Goal: Navigation & Orientation: Find specific page/section

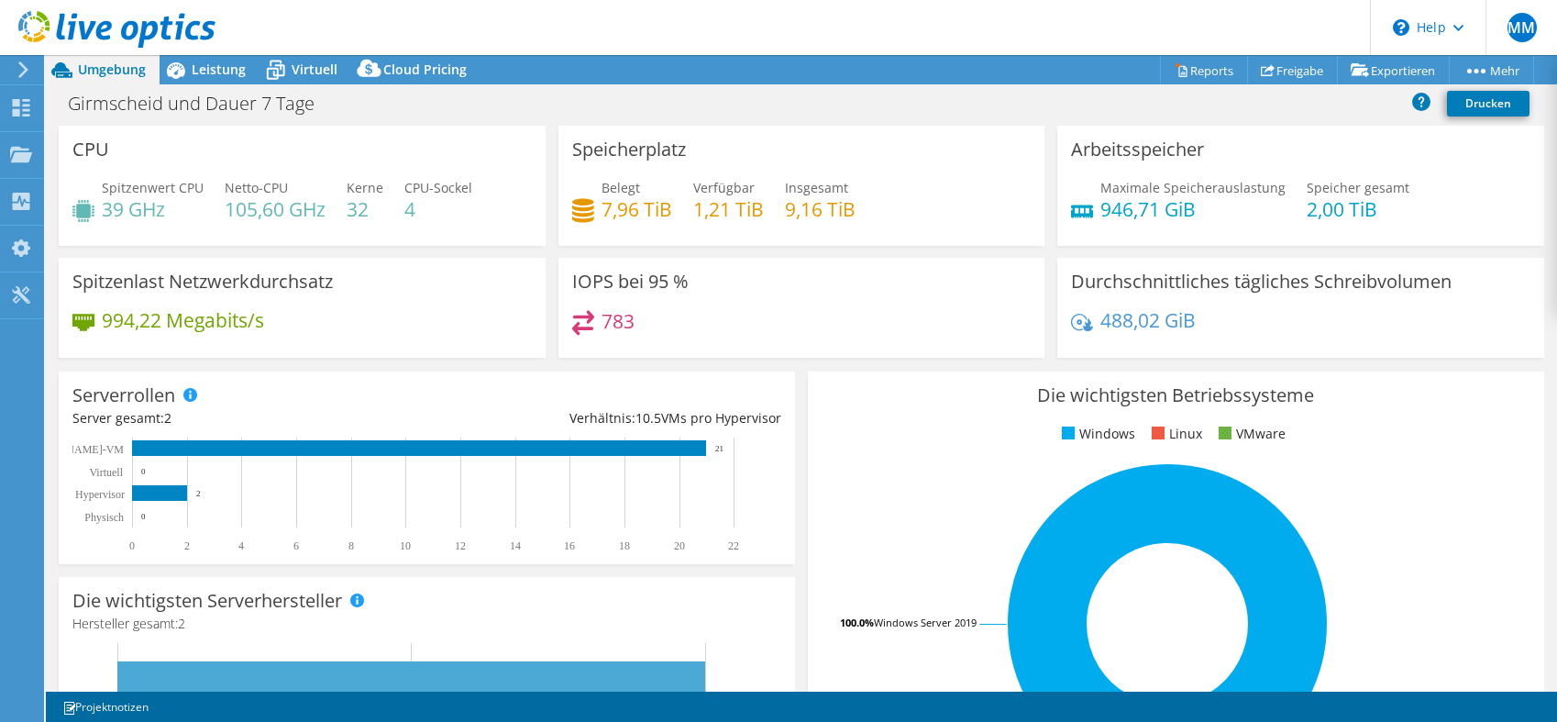
select select "USD"
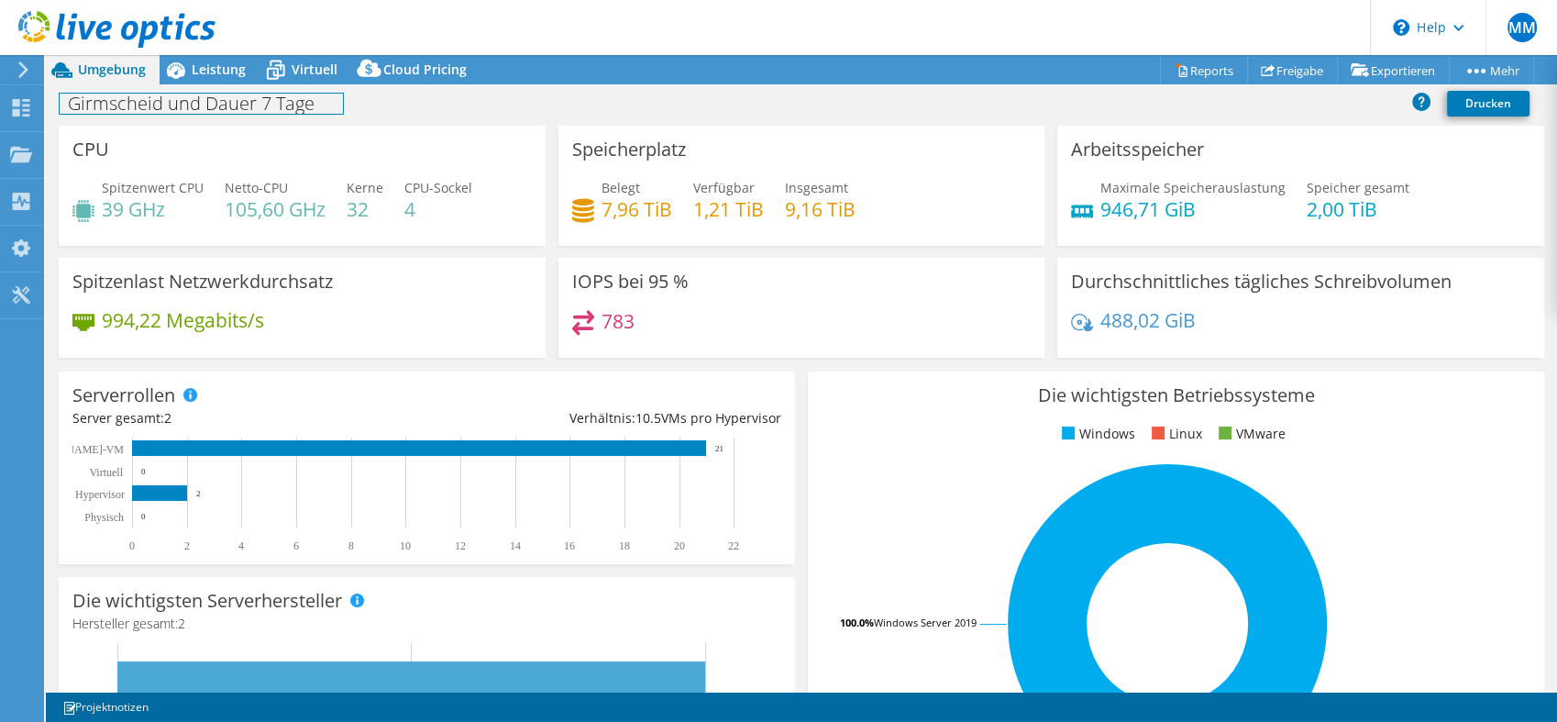
click at [233, 114] on h1 "Girmscheid und Dauer 7 Tage" at bounding box center [201, 104] width 283 height 20
click at [496, 108] on div "Girmscheid und Dauer 7 Tage Drucken" at bounding box center [801, 103] width 1511 height 34
click at [17, 63] on icon at bounding box center [24, 69] width 14 height 17
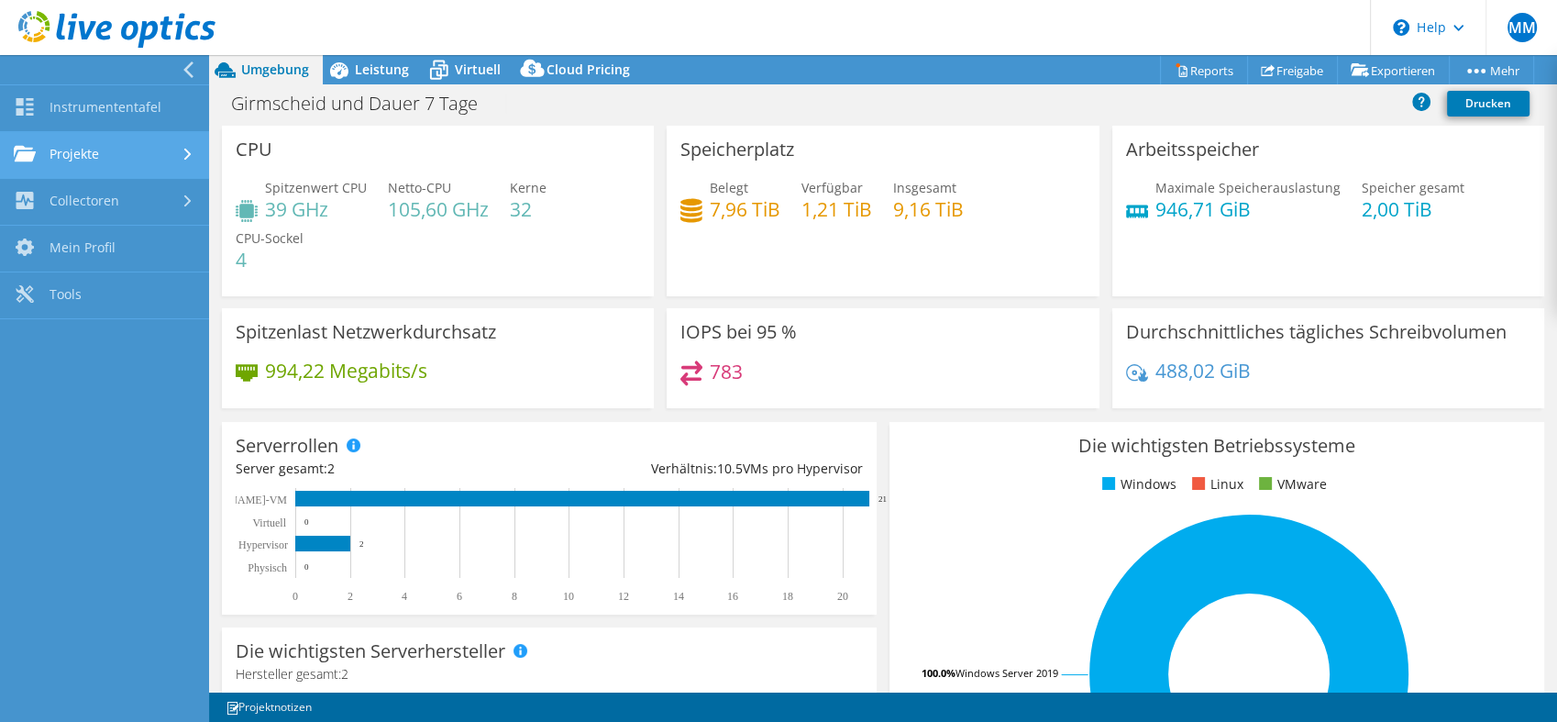
click at [88, 142] on link "Projekte" at bounding box center [104, 155] width 209 height 47
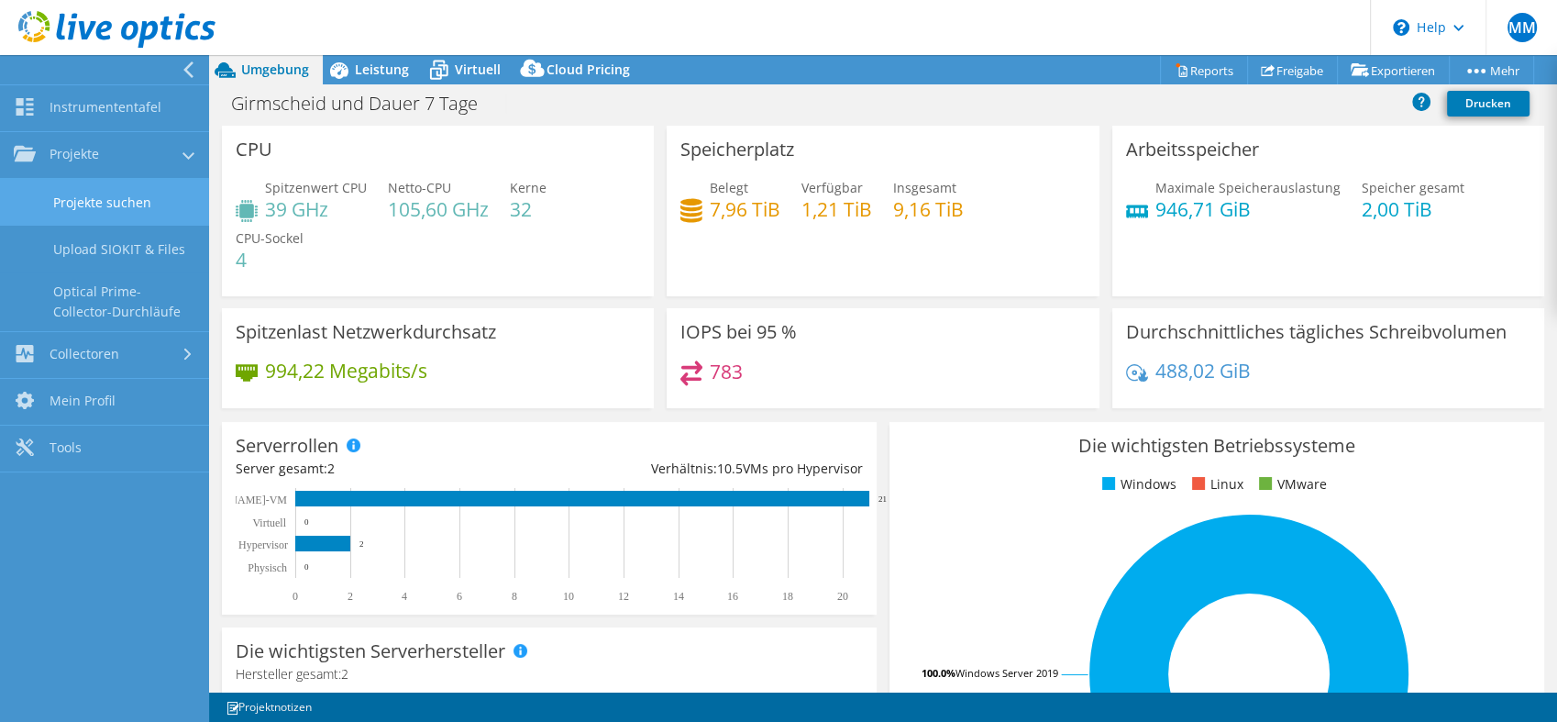
click at [98, 211] on link "Projekte suchen" at bounding box center [104, 202] width 209 height 47
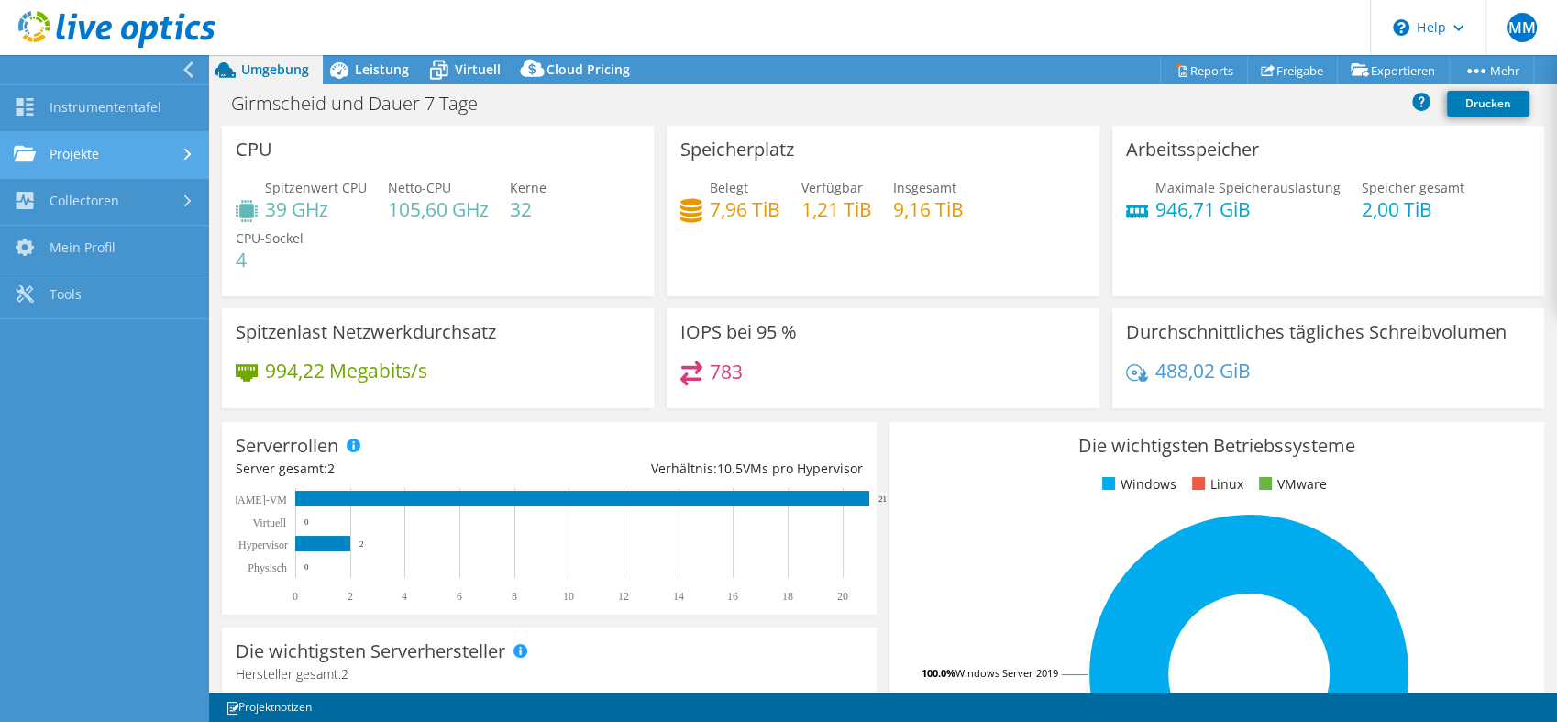
click at [95, 153] on link "Projekte" at bounding box center [104, 155] width 209 height 47
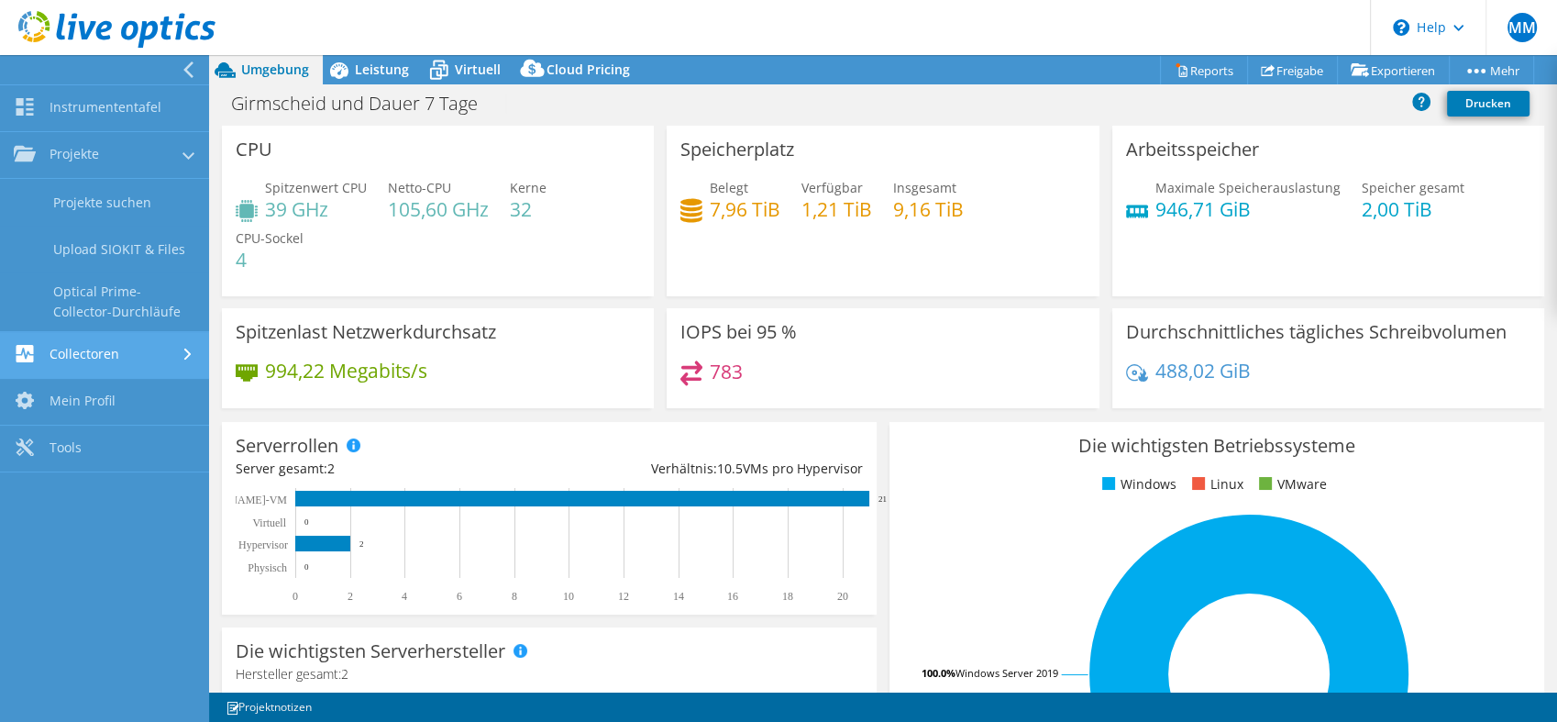
click at [94, 345] on link "Collectoren" at bounding box center [104, 355] width 209 height 47
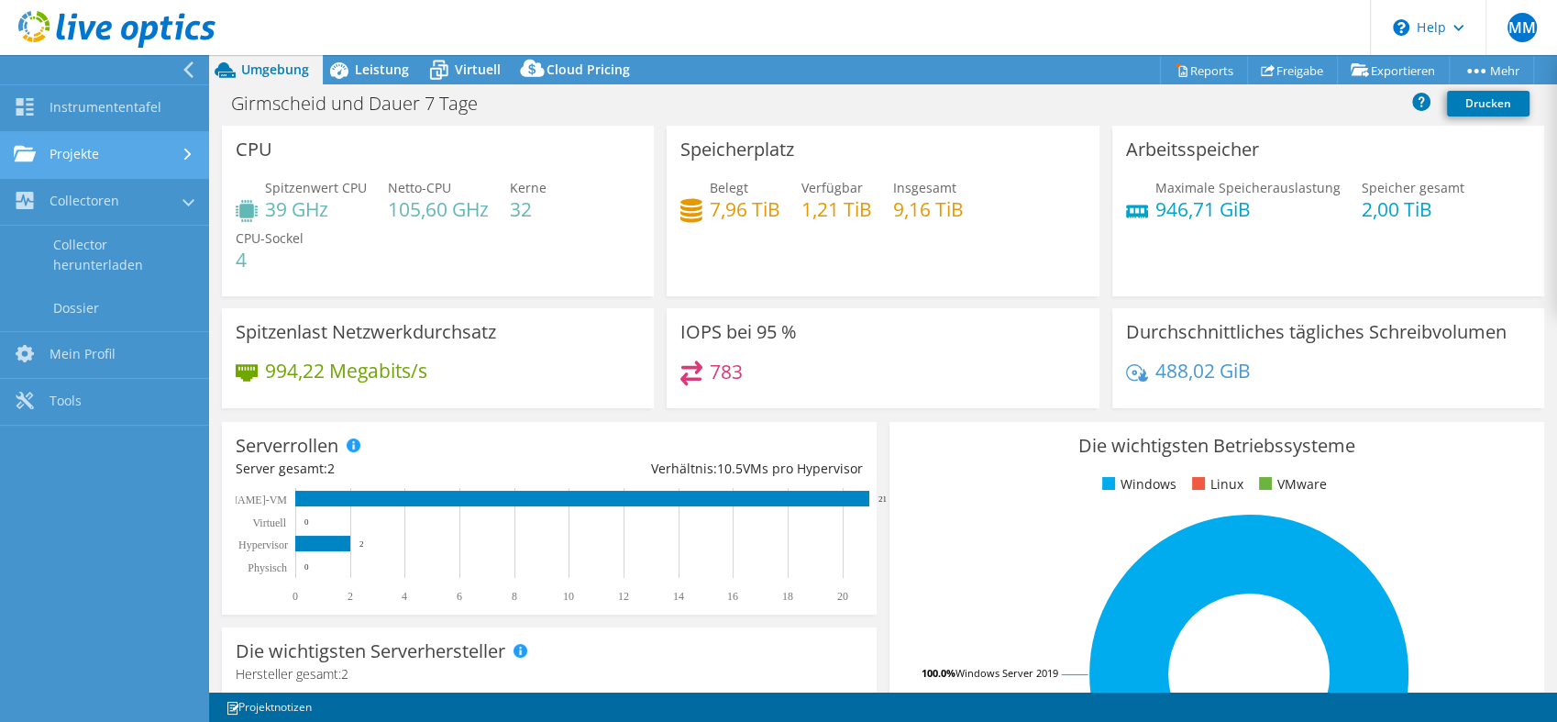
click at [79, 143] on link "Projekte" at bounding box center [104, 155] width 209 height 47
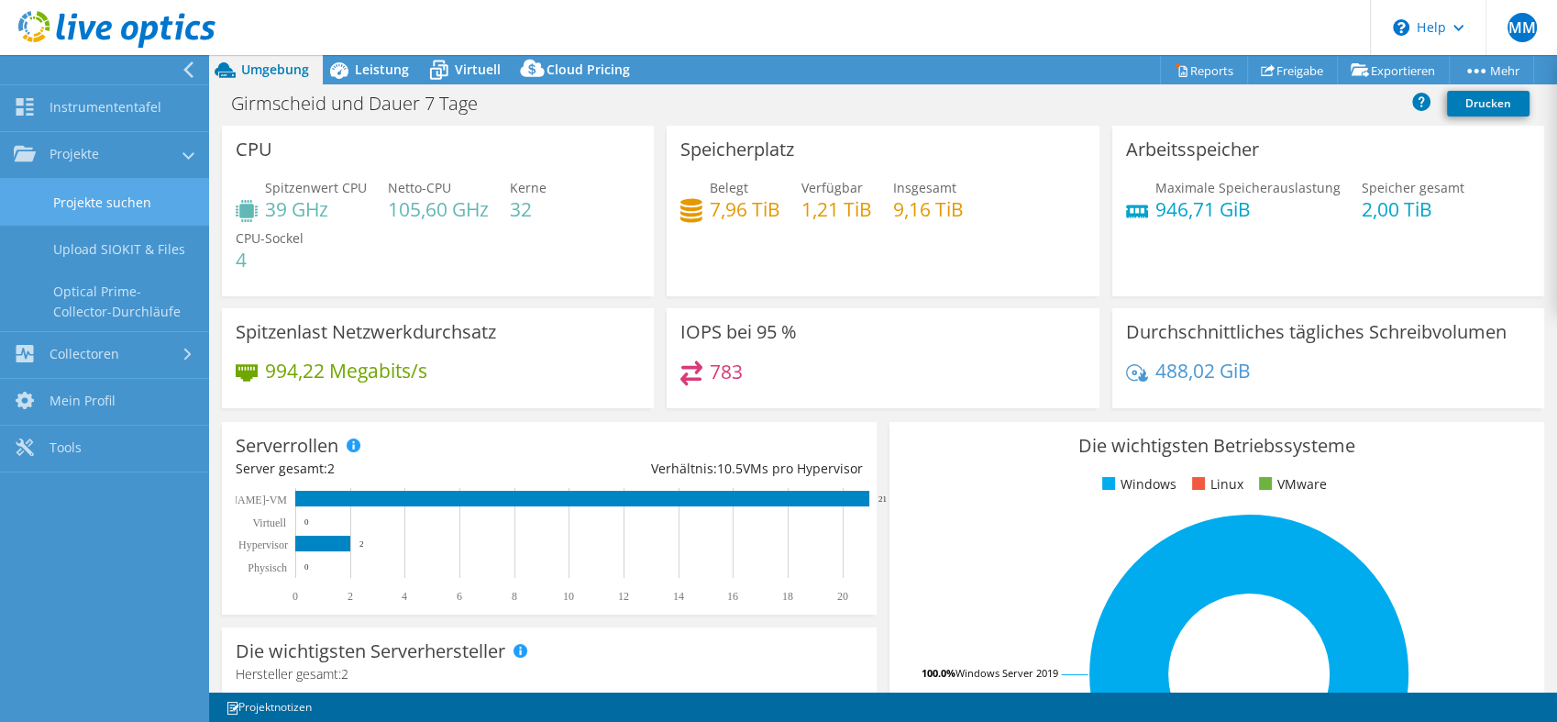
click at [94, 187] on link "Projekte suchen" at bounding box center [104, 202] width 209 height 47
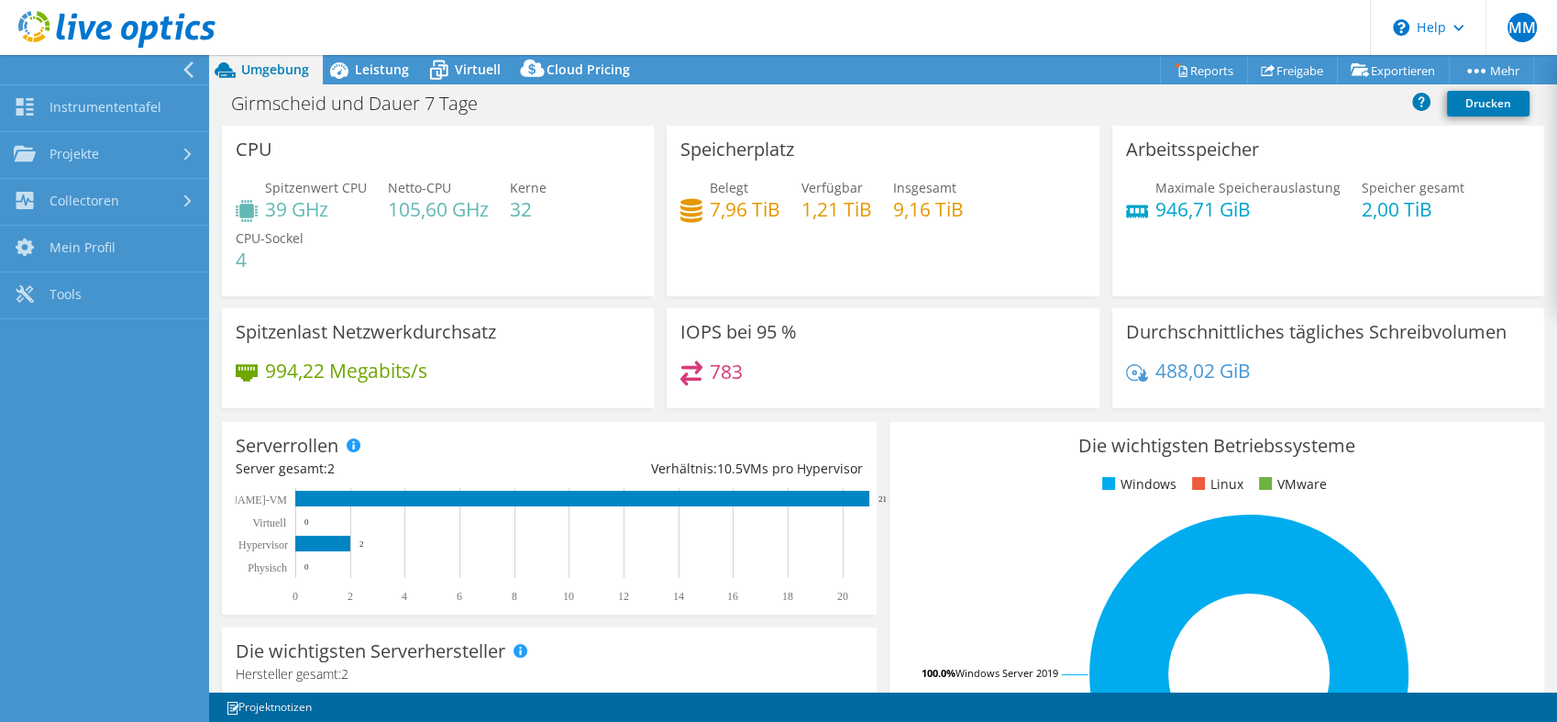
click at [94, 187] on link "Collectoren" at bounding box center [104, 202] width 209 height 47
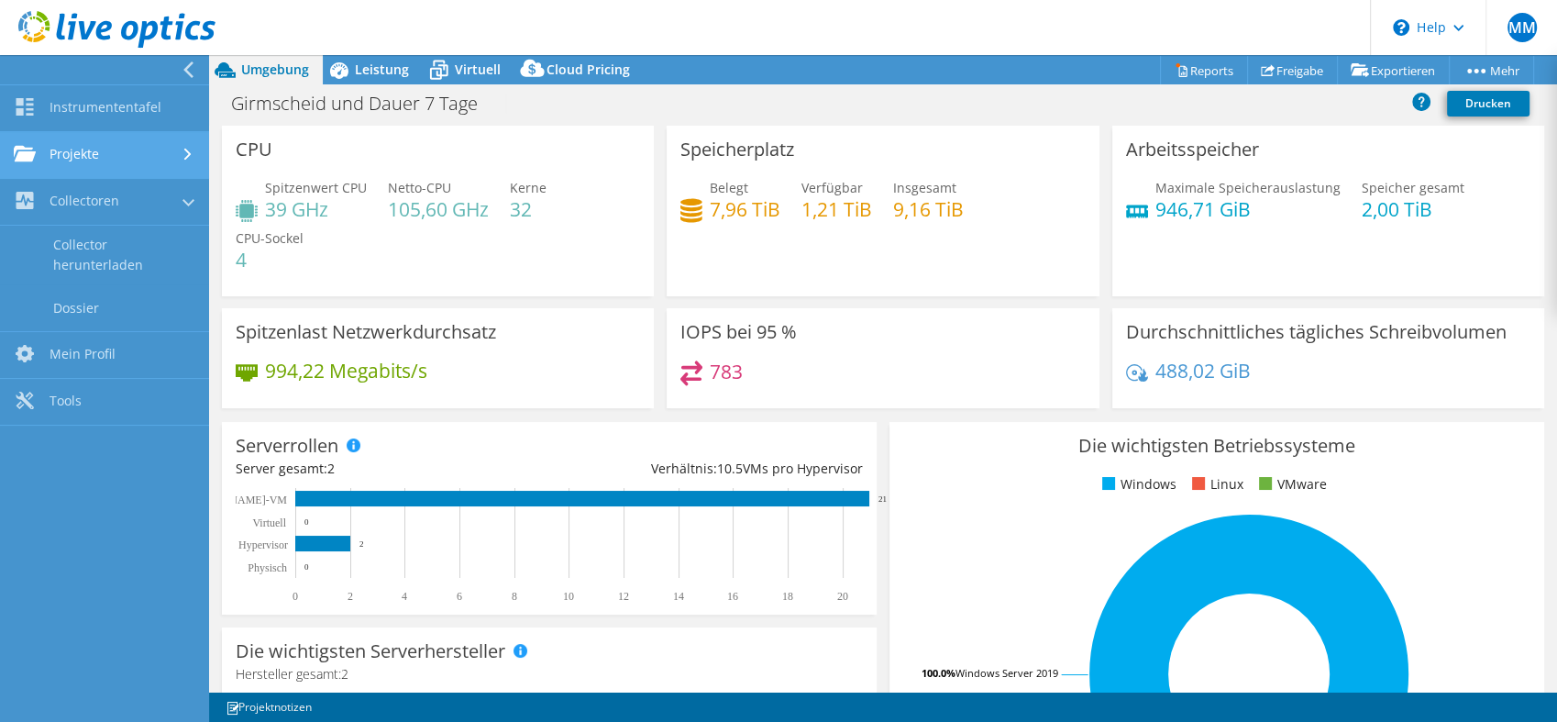
click at [106, 140] on link "Projekte" at bounding box center [104, 155] width 209 height 47
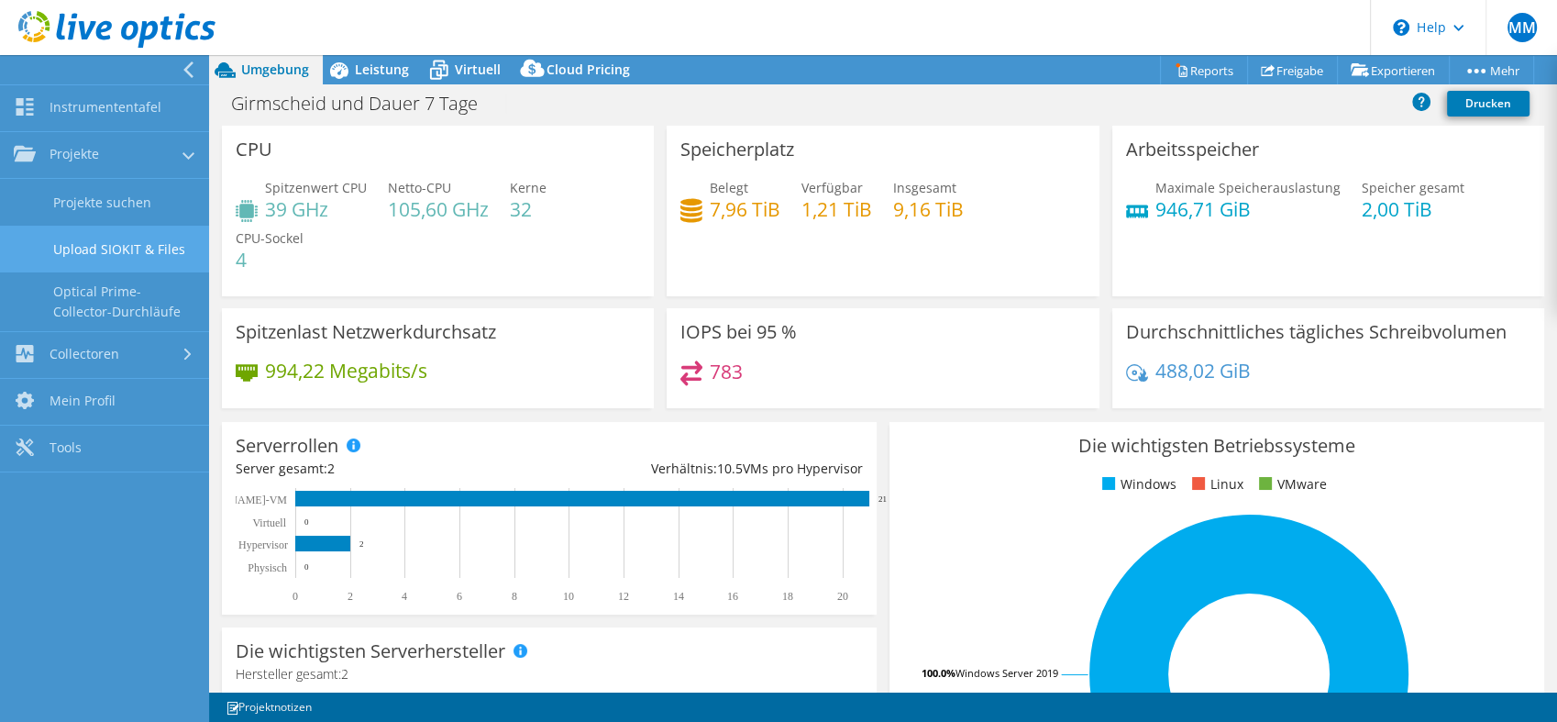
click at [98, 249] on link "Upload SIOKIT & Files" at bounding box center [104, 249] width 209 height 47
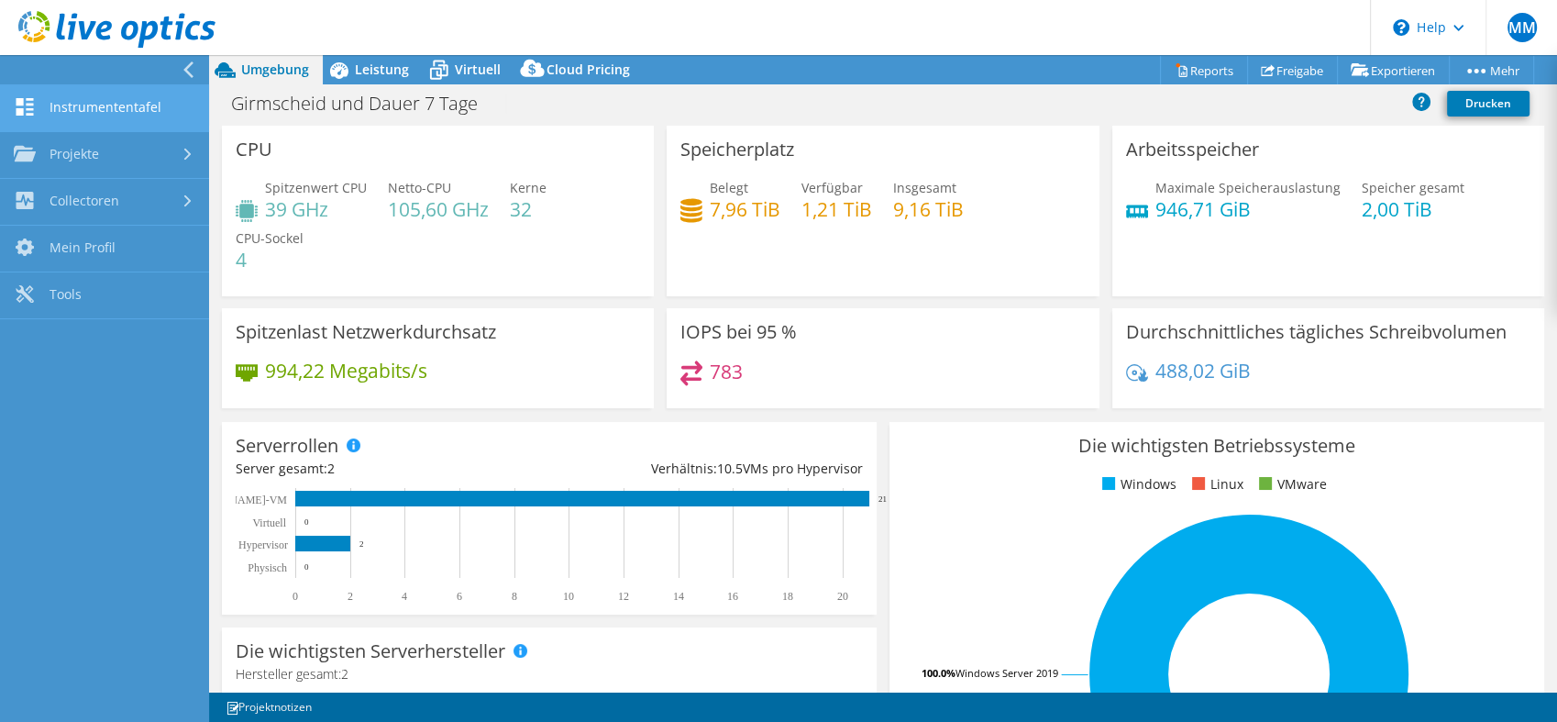
click at [83, 101] on link "Instrumententafel" at bounding box center [104, 108] width 209 height 47
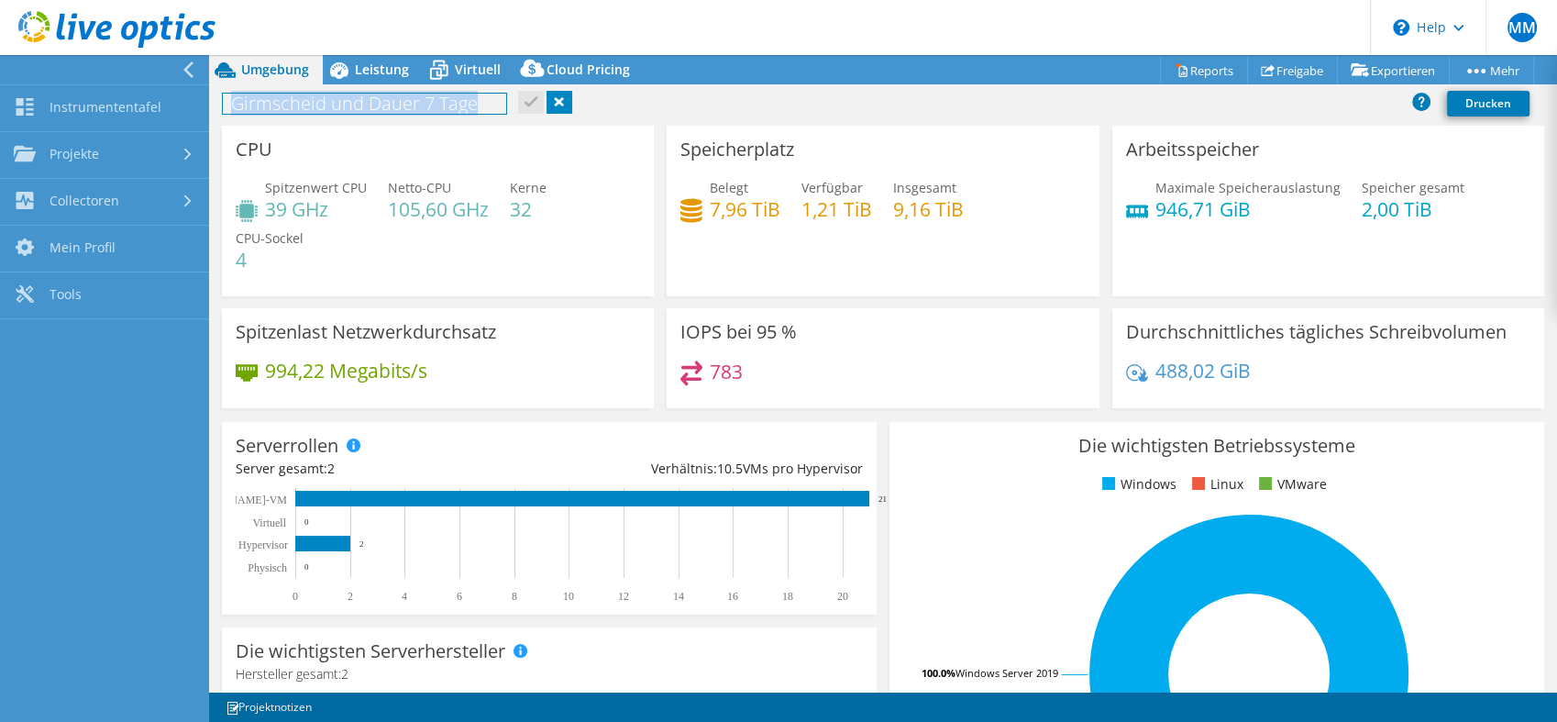
drag, startPoint x: 481, startPoint y: 111, endPoint x: 218, endPoint y: 114, distance: 262.3
click at [218, 114] on div "Girmscheid und Dauer 7 Tage Drucken" at bounding box center [883, 103] width 1348 height 34
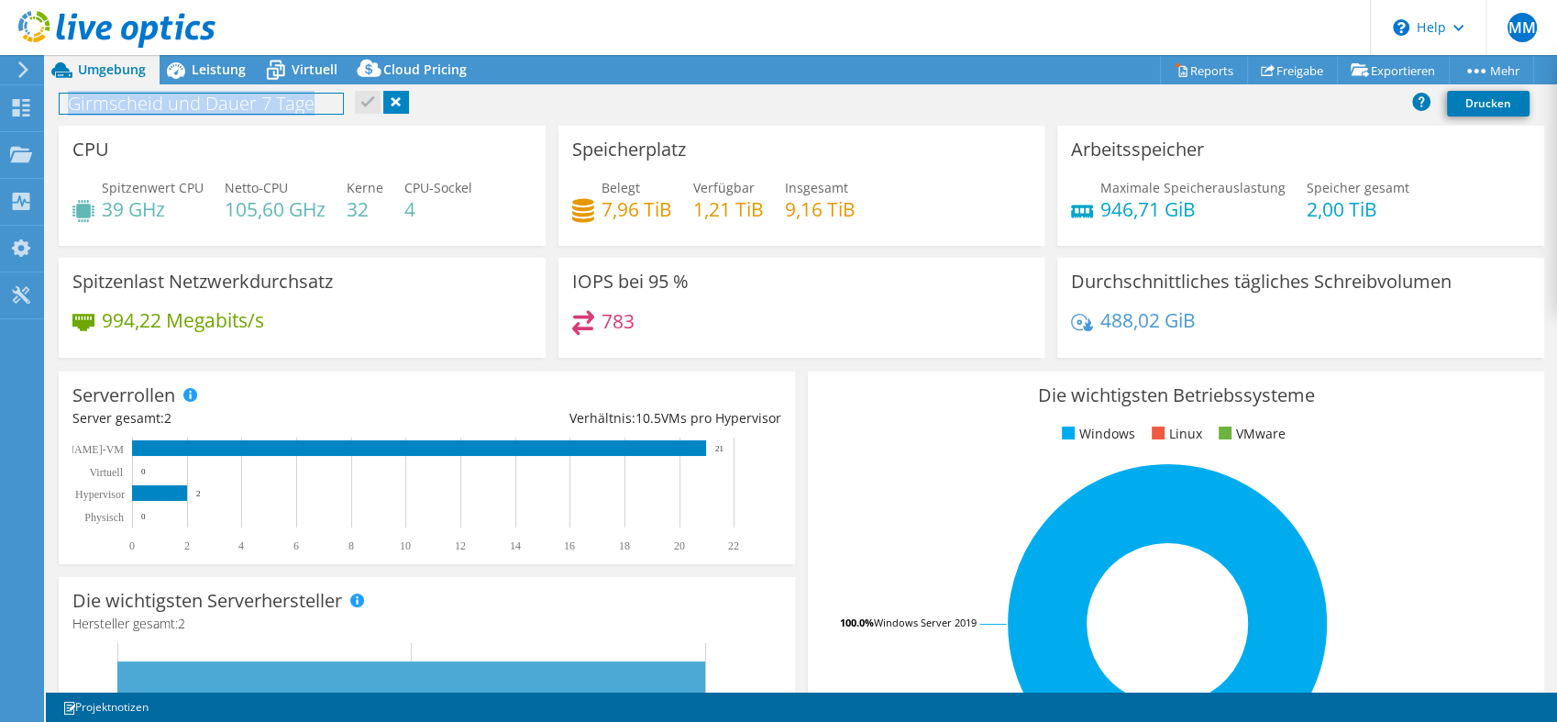
copy h1 "Girmscheid und Dauer 7 Tage"
click at [895, 33] on header "MM Endbenutzer Michael Mais info@csmais.de ComputerSysteme Mais My Profile Log …" at bounding box center [778, 27] width 1557 height 55
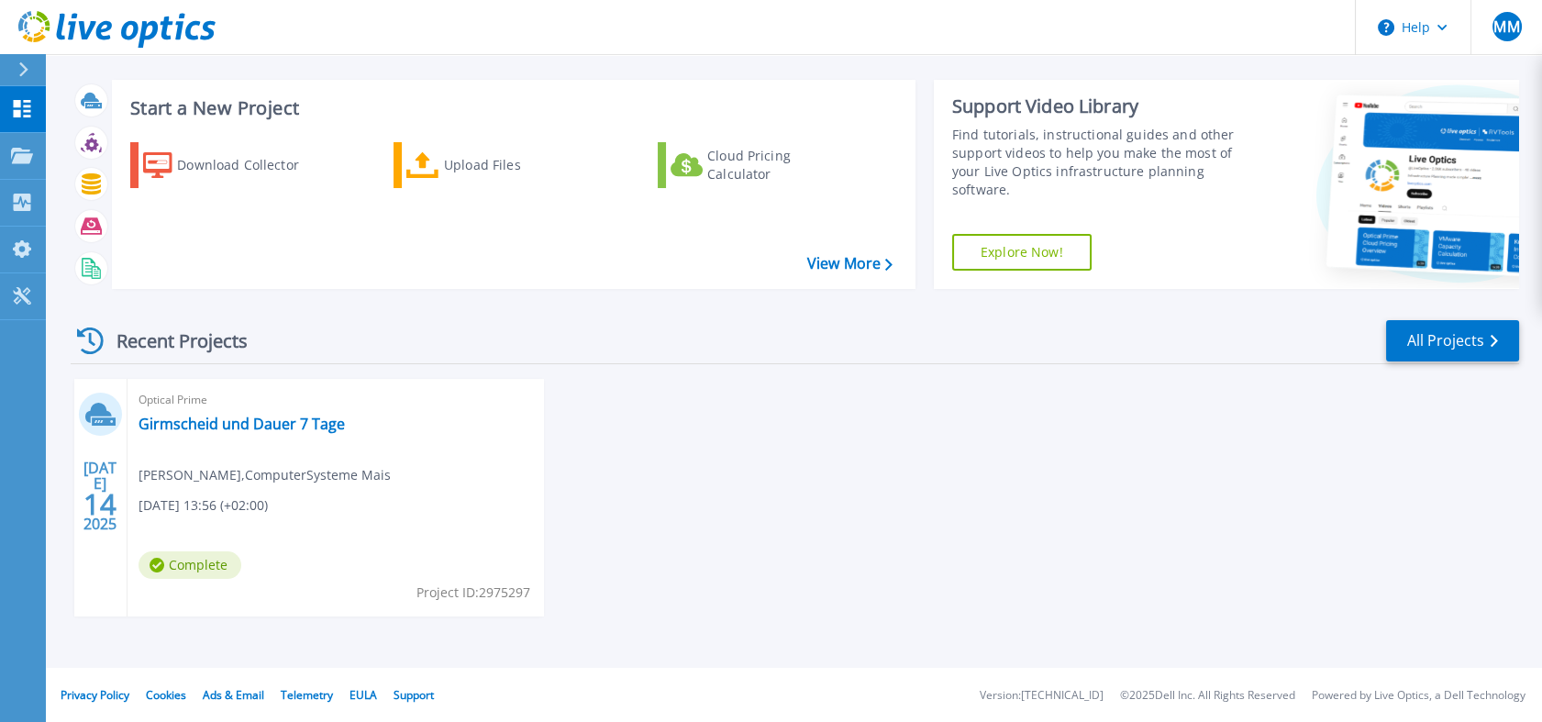
scroll to position [20, 0]
